Goal: Information Seeking & Learning: Learn about a topic

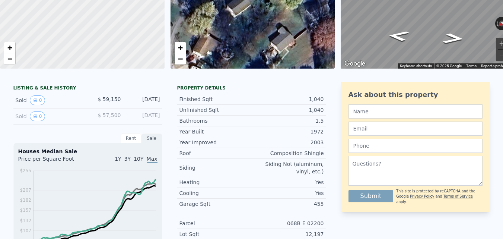
scroll to position [3, 0]
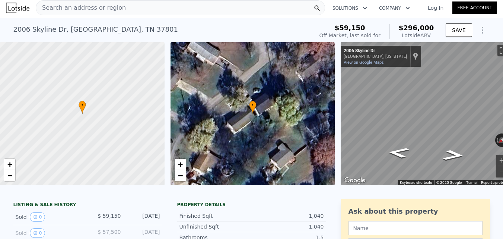
click at [183, 9] on div "Search an address or region" at bounding box center [180, 7] width 289 height 15
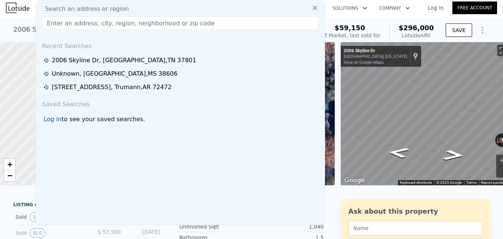
type input "[STREET_ADDRESS][PERSON_NAME]"
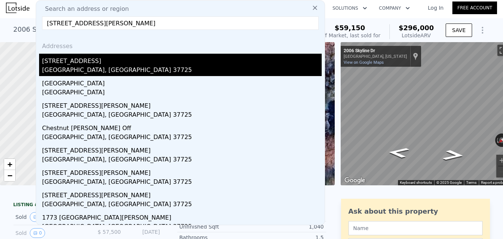
click at [156, 66] on div "[GEOGRAPHIC_DATA], [GEOGRAPHIC_DATA] 37725" at bounding box center [182, 71] width 280 height 10
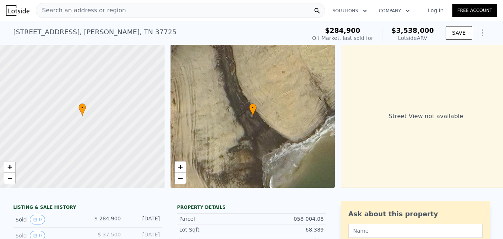
click at [165, 16] on div "Search an address or region" at bounding box center [180, 10] width 289 height 15
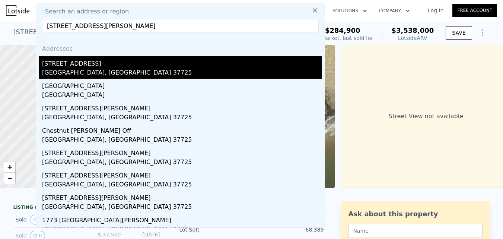
type input "[STREET_ADDRESS][PERSON_NAME]"
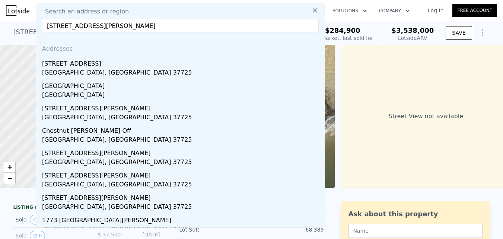
drag, startPoint x: 164, startPoint y: 68, endPoint x: 188, endPoint y: 5, distance: 67.0
click at [164, 68] on div "[STREET_ADDRESS][PERSON_NAME]" at bounding box center [182, 67] width 280 height 22
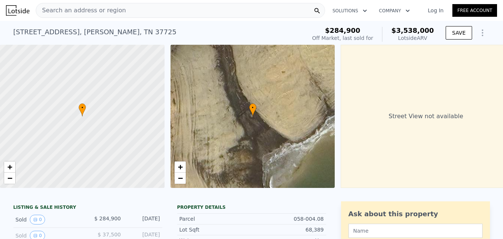
click at [151, 13] on div "Search an address or region" at bounding box center [180, 10] width 289 height 15
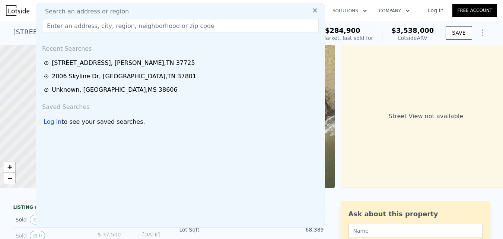
type input "[STREET_ADDRESS]"
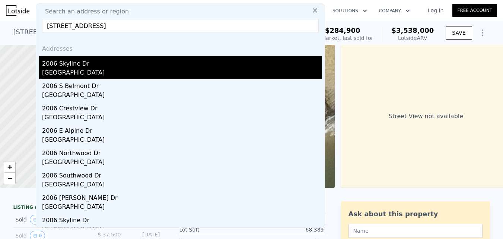
click at [131, 67] on div "2006 Skyline Dr" at bounding box center [182, 62] width 280 height 12
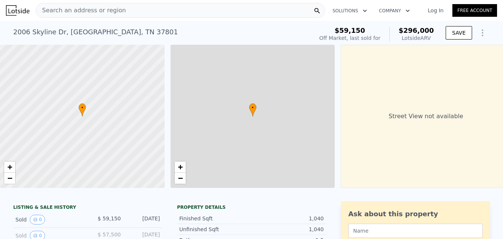
type input "1"
type input "912"
type input "1395"
type input "11761"
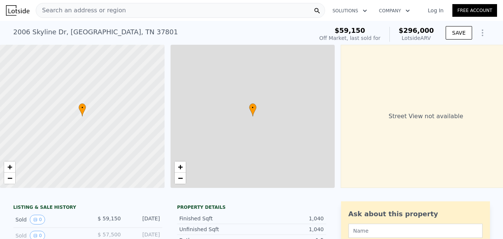
type input "21780"
type input "$ 296,000"
type input "4"
type input "$ 214,501"
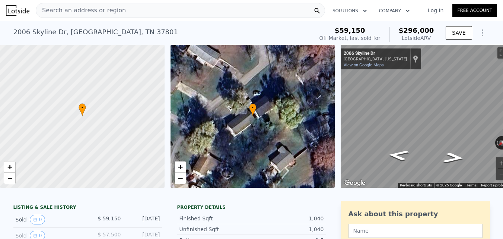
click at [153, 8] on div "Search an address or region" at bounding box center [180, 10] width 289 height 15
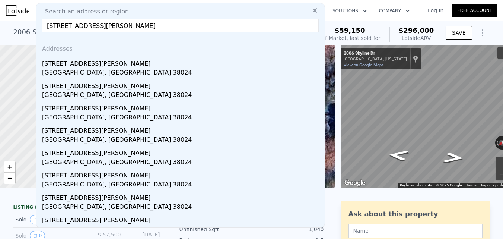
click at [165, 33] on div "Search an address or region [STREET_ADDRESS][PERSON_NAME] Addresses [STREET_ADD…" at bounding box center [180, 115] width 289 height 225
click at [166, 23] on input "[STREET_ADDRESS][PERSON_NAME]" at bounding box center [180, 25] width 277 height 13
click at [166, 22] on input "[STREET_ADDRESS][PERSON_NAME]" at bounding box center [180, 25] width 277 height 13
paste input "[STREET_ADDRESS]"
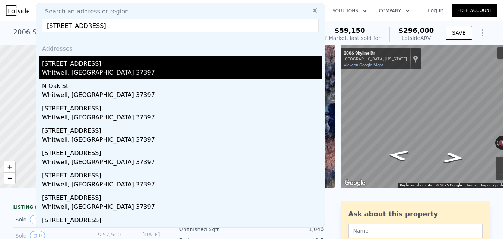
type input "[STREET_ADDRESS]"
click at [141, 75] on div "Whitwell, [GEOGRAPHIC_DATA] 37397" at bounding box center [182, 73] width 280 height 10
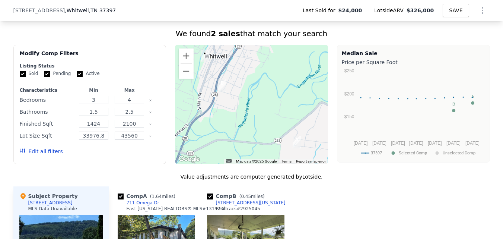
scroll to position [552, 0]
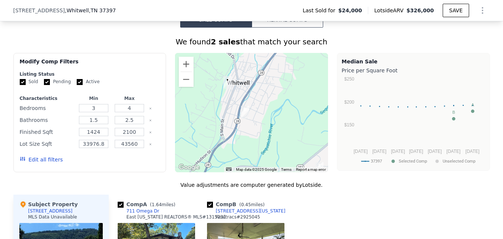
drag, startPoint x: 218, startPoint y: 102, endPoint x: 244, endPoint y: 122, distance: 32.1
click at [244, 118] on img "369 E Illinois Ave" at bounding box center [245, 112] width 8 height 13
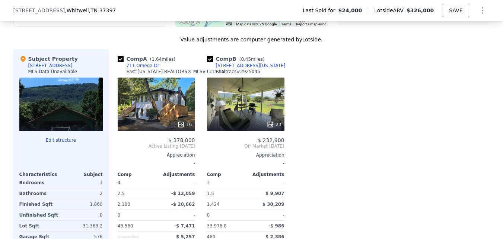
scroll to position [701, 0]
